Goal: Browse casually

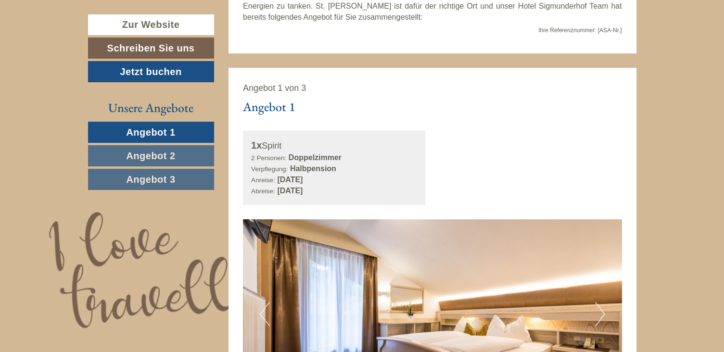
scroll to position [529, 0]
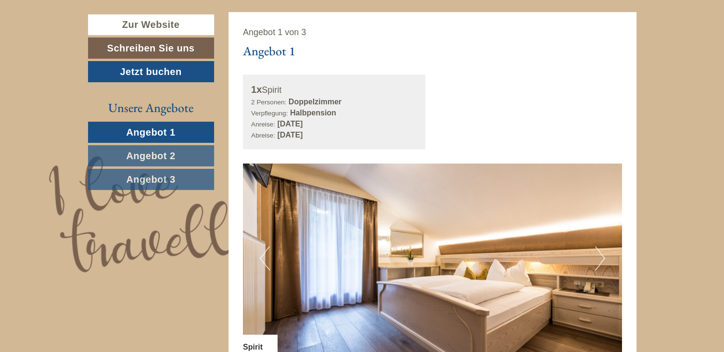
click at [602, 258] on button "Next" at bounding box center [600, 258] width 10 height 24
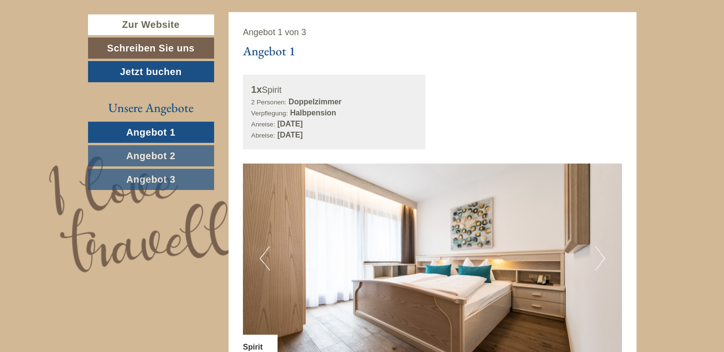
click at [602, 258] on button "Next" at bounding box center [600, 258] width 10 height 24
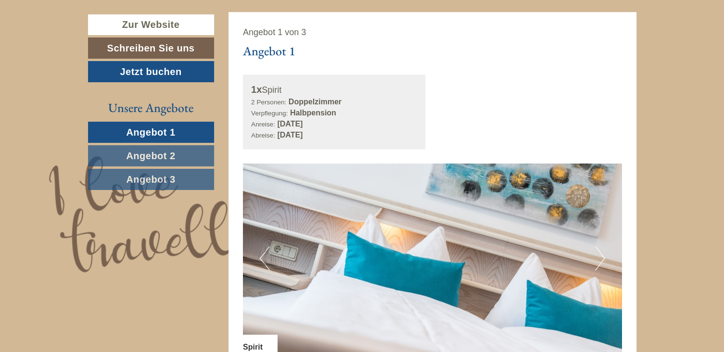
click at [602, 258] on button "Next" at bounding box center [600, 258] width 10 height 24
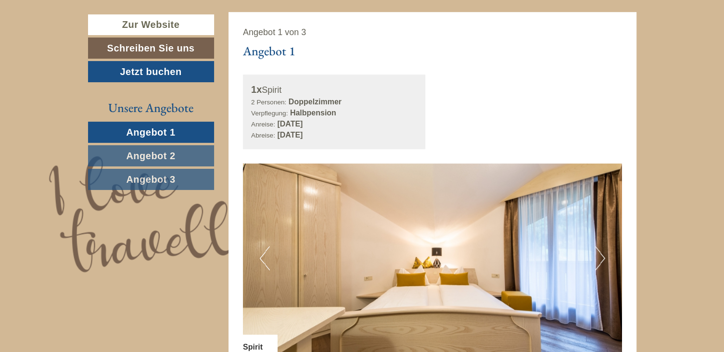
click at [602, 258] on button "Next" at bounding box center [600, 258] width 10 height 24
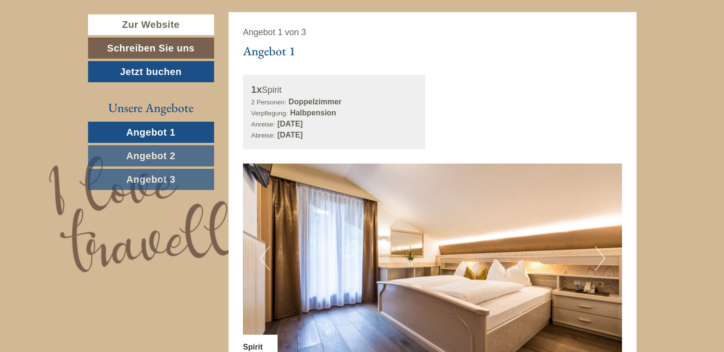
click at [602, 258] on button "Next" at bounding box center [600, 258] width 10 height 24
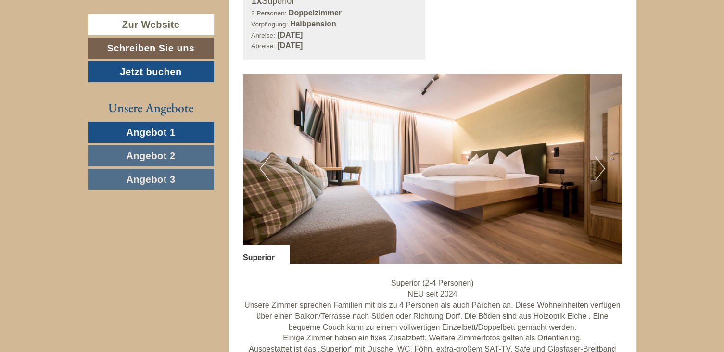
scroll to position [1877, 0]
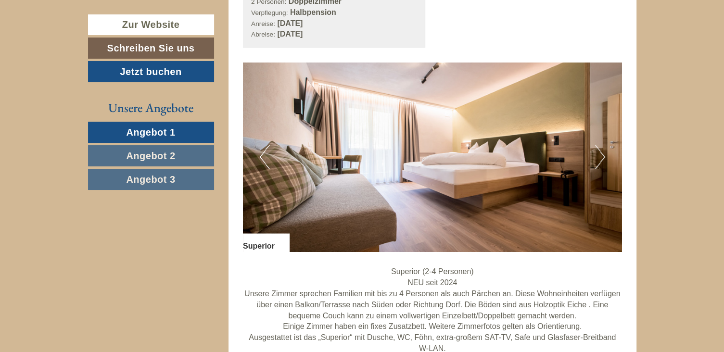
click at [601, 158] on button "Next" at bounding box center [600, 157] width 10 height 24
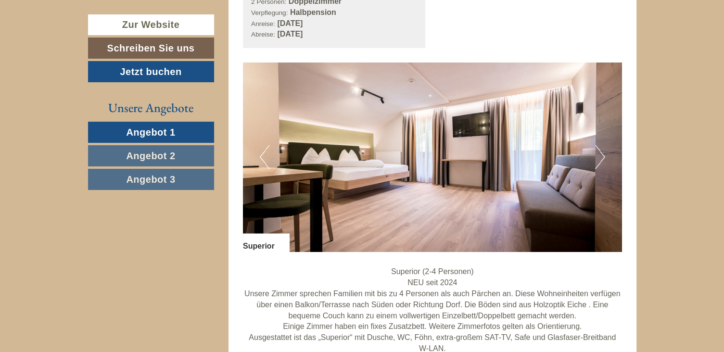
click at [601, 158] on button "Next" at bounding box center [600, 157] width 10 height 24
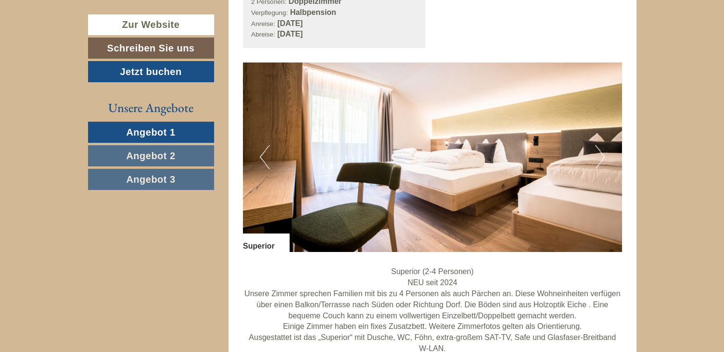
click at [601, 158] on button "Next" at bounding box center [600, 157] width 10 height 24
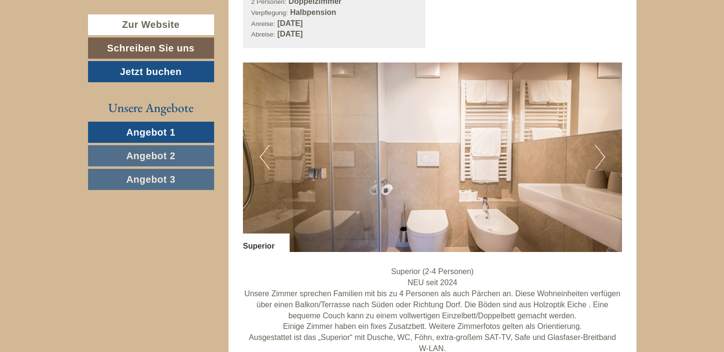
click at [601, 158] on button "Next" at bounding box center [600, 157] width 10 height 24
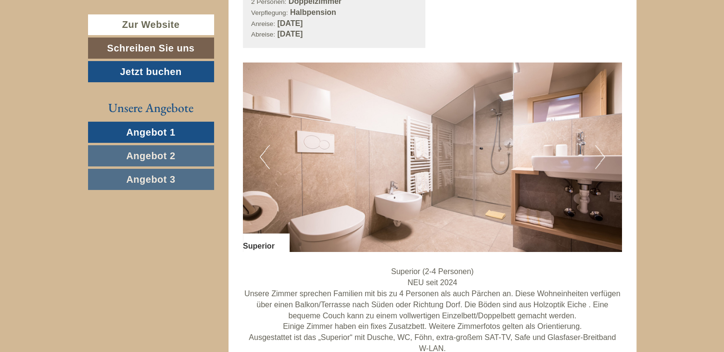
click at [601, 158] on button "Next" at bounding box center [600, 157] width 10 height 24
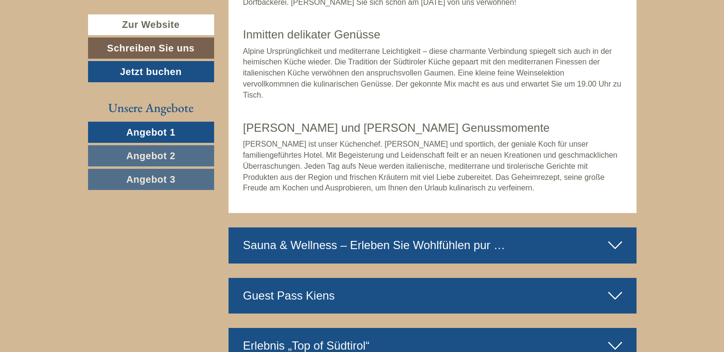
scroll to position [3273, 0]
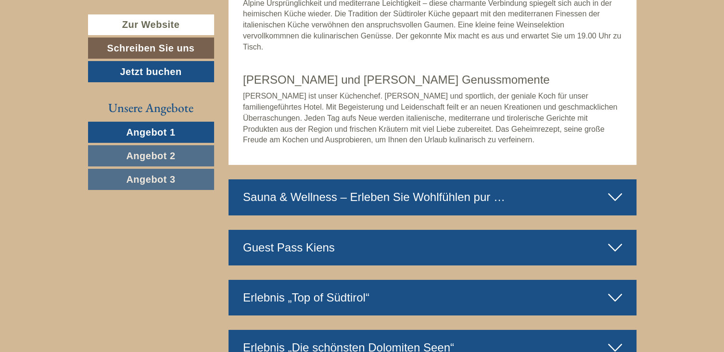
click at [614, 196] on icon at bounding box center [615, 197] width 14 height 16
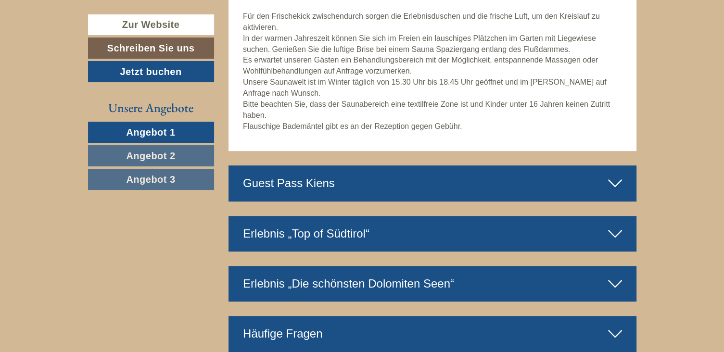
scroll to position [4091, 0]
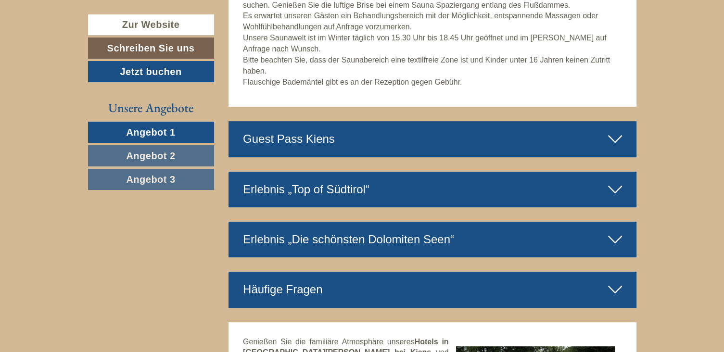
click at [620, 136] on icon at bounding box center [615, 139] width 14 height 16
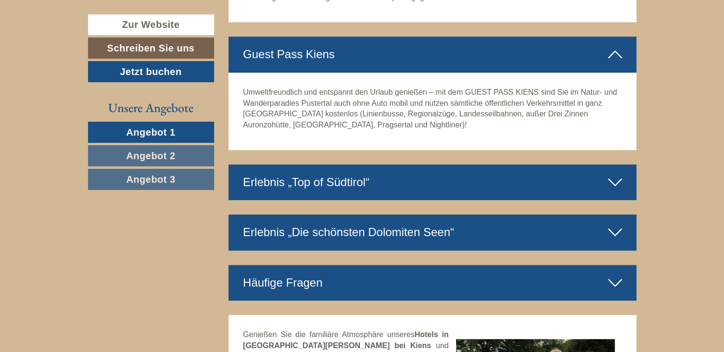
scroll to position [4187, 0]
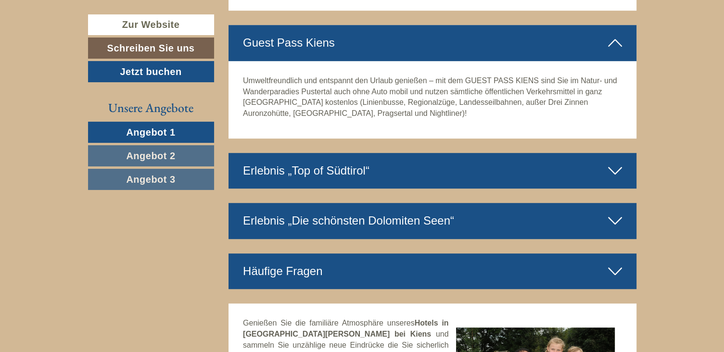
click at [619, 170] on icon at bounding box center [615, 171] width 14 height 16
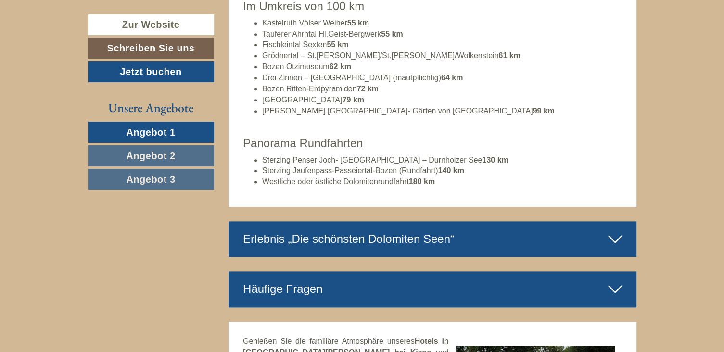
scroll to position [4813, 0]
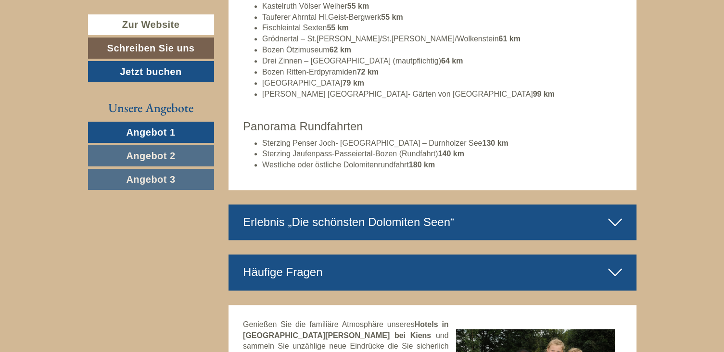
click at [612, 220] on icon at bounding box center [615, 222] width 14 height 16
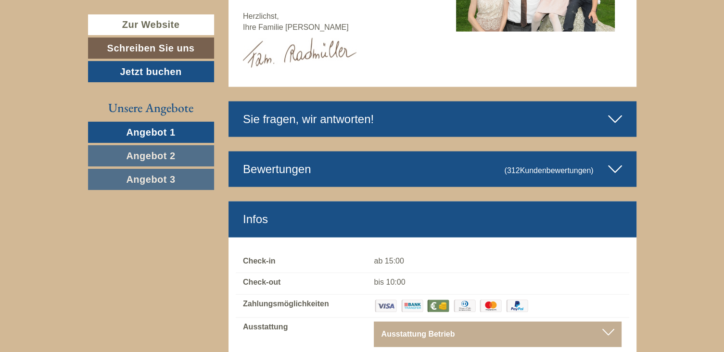
scroll to position [5776, 0]
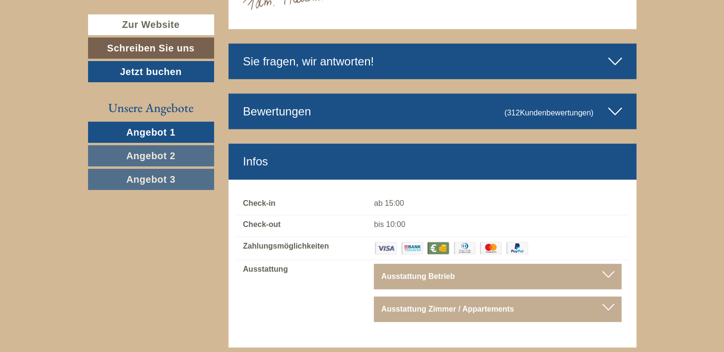
click at [615, 103] on icon at bounding box center [615, 111] width 14 height 16
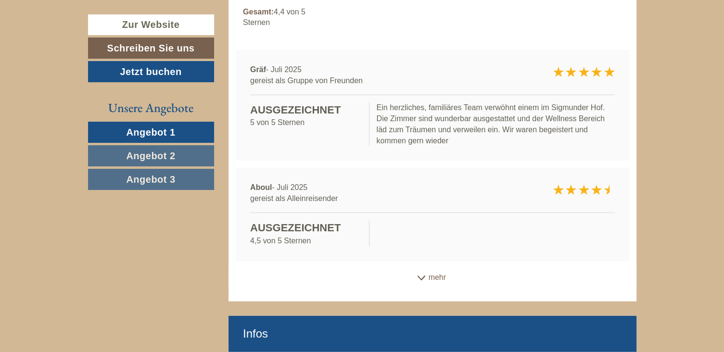
scroll to position [5968, 0]
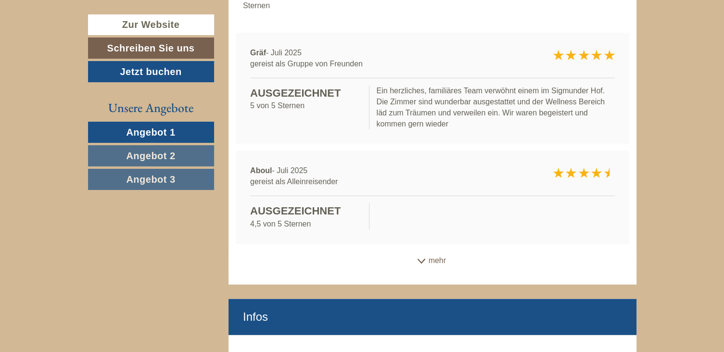
click at [437, 252] on div "mehr" at bounding box center [433, 261] width 408 height 19
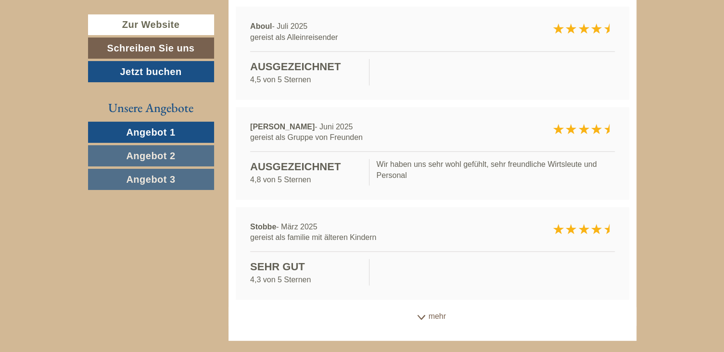
scroll to position [6161, 0]
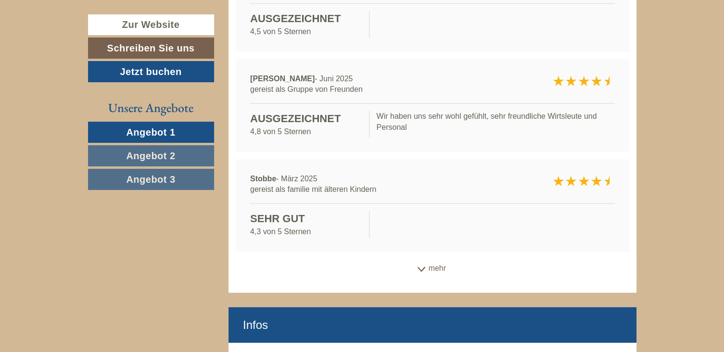
click at [438, 259] on div "mehr" at bounding box center [433, 268] width 408 height 19
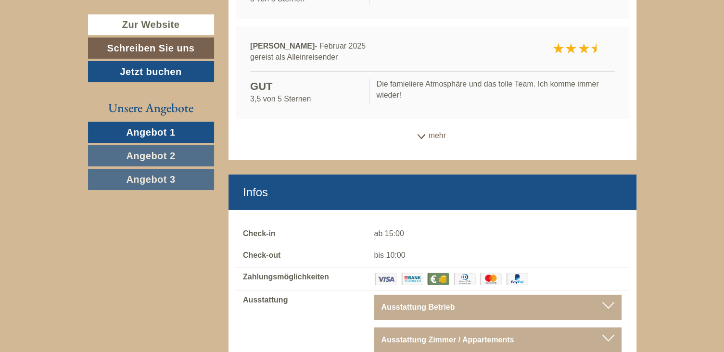
scroll to position [6498, 0]
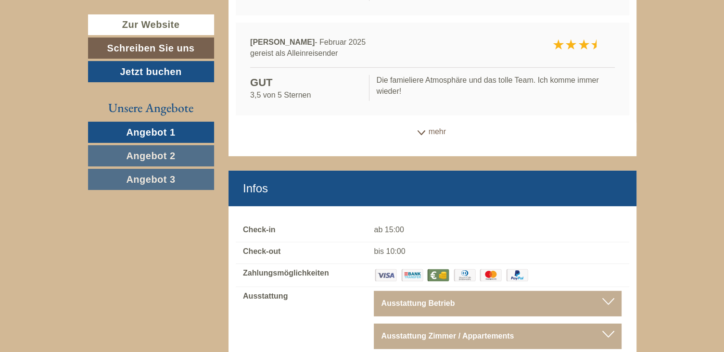
click at [433, 123] on div "mehr" at bounding box center [433, 132] width 408 height 19
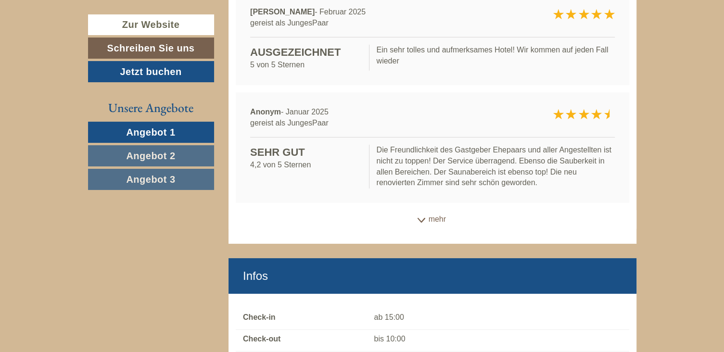
scroll to position [6642, 0]
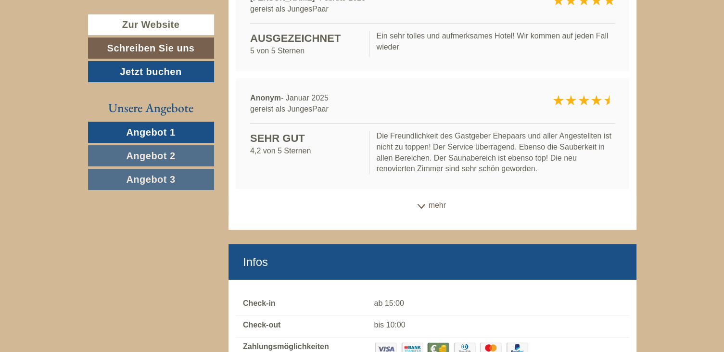
click at [433, 196] on div "mehr" at bounding box center [433, 205] width 408 height 19
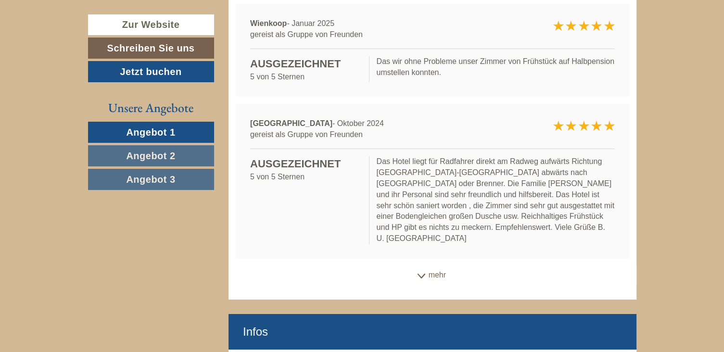
scroll to position [6883, 0]
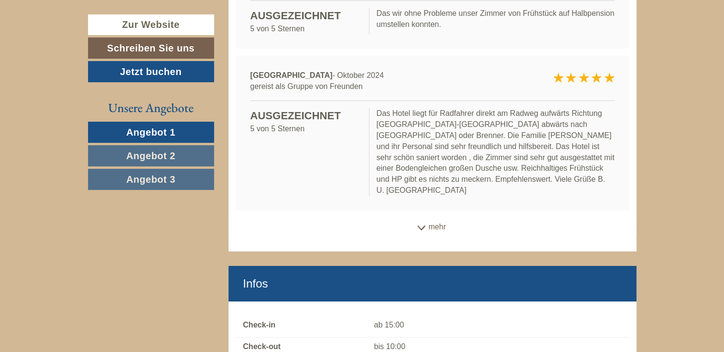
click at [439, 218] on div "mehr" at bounding box center [433, 227] width 408 height 19
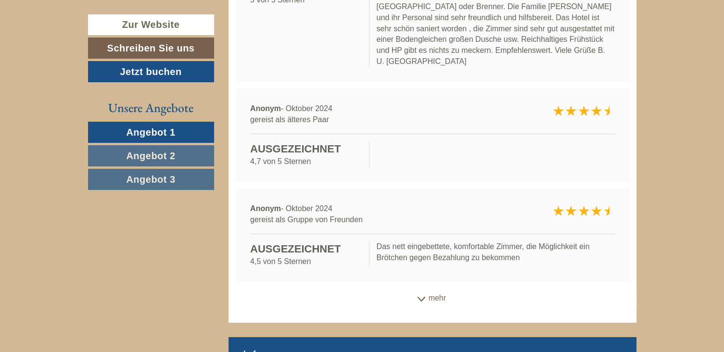
scroll to position [7027, 0]
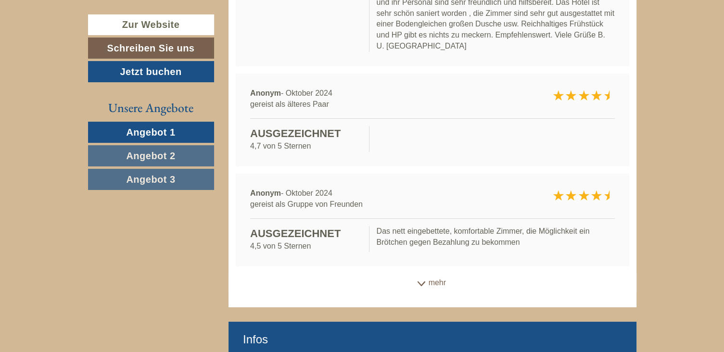
click at [438, 274] on div "mehr" at bounding box center [433, 283] width 408 height 19
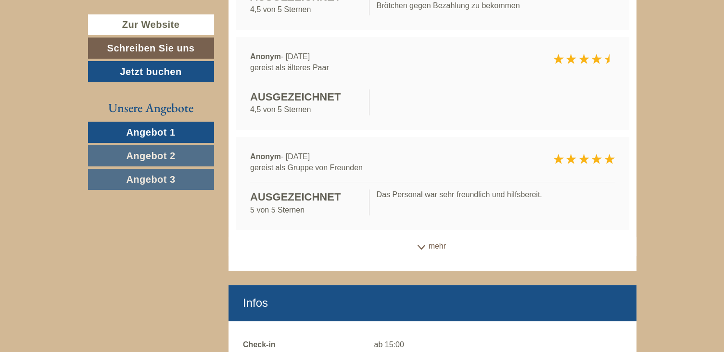
scroll to position [7268, 0]
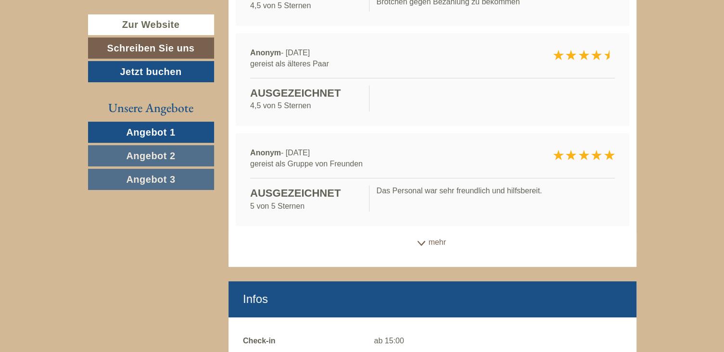
click at [437, 233] on div "mehr" at bounding box center [433, 242] width 408 height 19
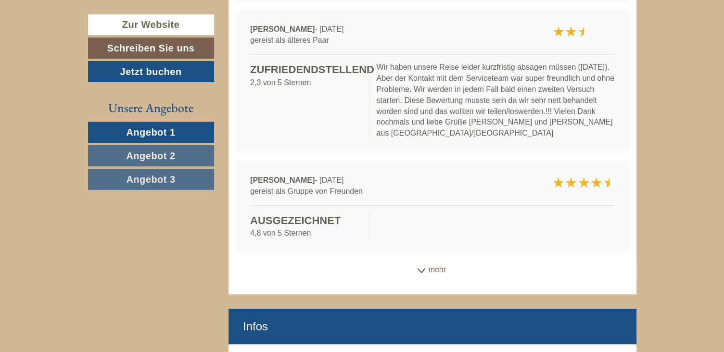
scroll to position [7509, 0]
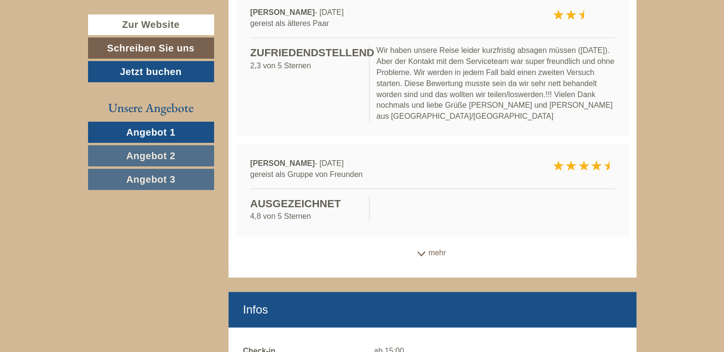
click at [441, 244] on div "mehr" at bounding box center [433, 253] width 408 height 19
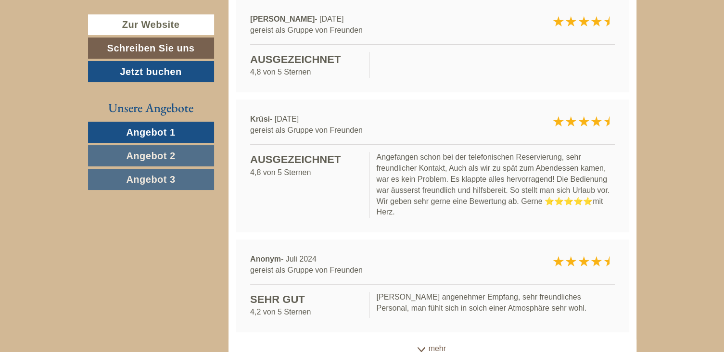
scroll to position [7701, 0]
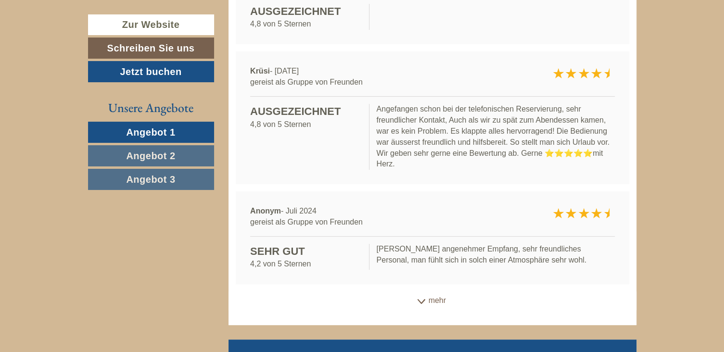
click at [441, 292] on div "mehr" at bounding box center [433, 301] width 408 height 19
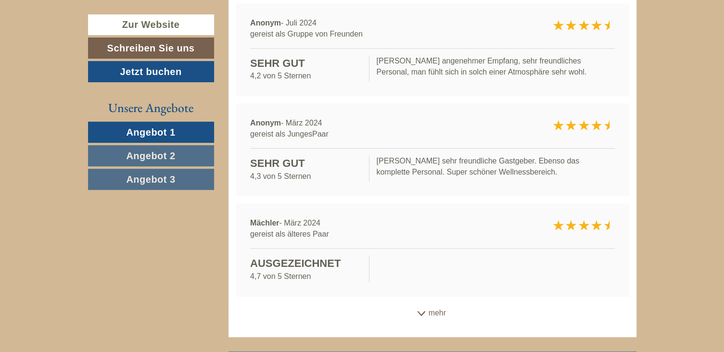
scroll to position [7894, 0]
